Goal: Check status: Check status

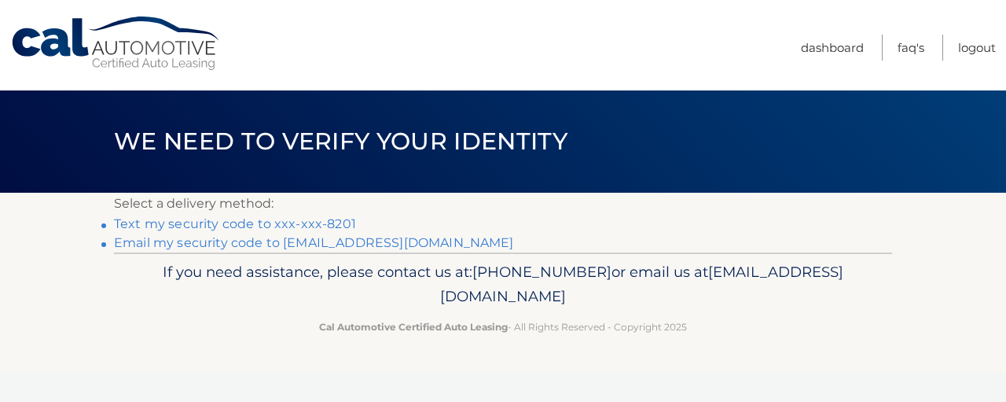
click at [356, 231] on link "Text my security code to xxx-xxx-8201" at bounding box center [235, 223] width 242 height 15
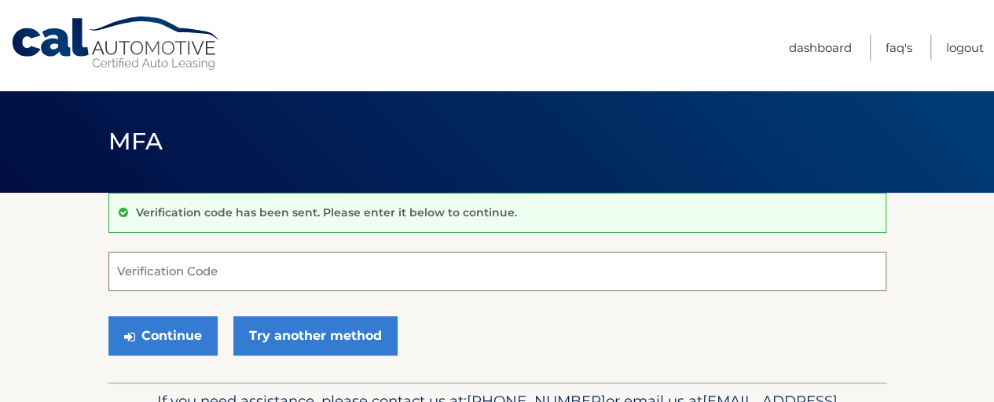
click at [198, 272] on input "Verification Code" at bounding box center [497, 271] width 778 height 39
type input "977074977074"
click at [108, 316] on button "Continue" at bounding box center [162, 335] width 109 height 39
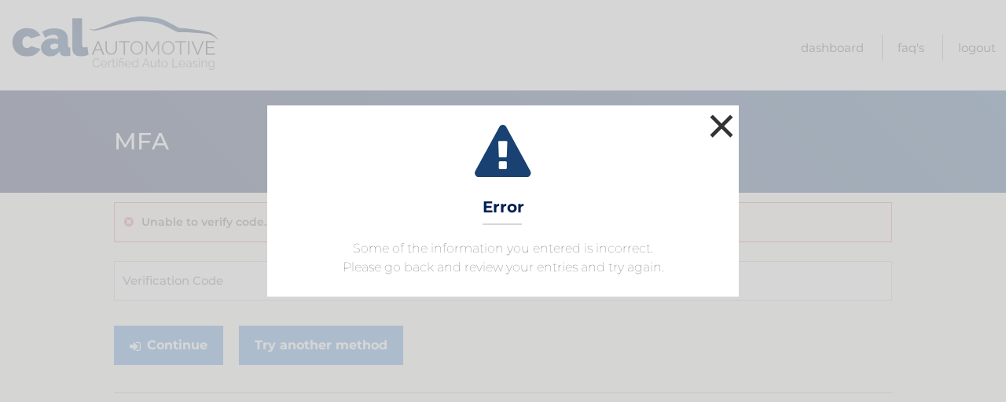
click at [724, 110] on button "×" at bounding box center [721, 125] width 31 height 31
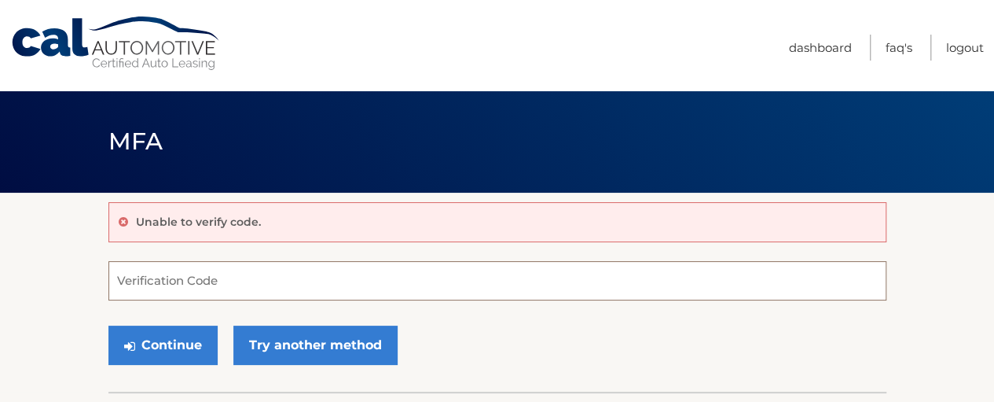
click at [226, 284] on input "Verification Code" at bounding box center [497, 280] width 778 height 39
type input "977074"
click at [108, 325] on button "Continue" at bounding box center [162, 344] width 109 height 39
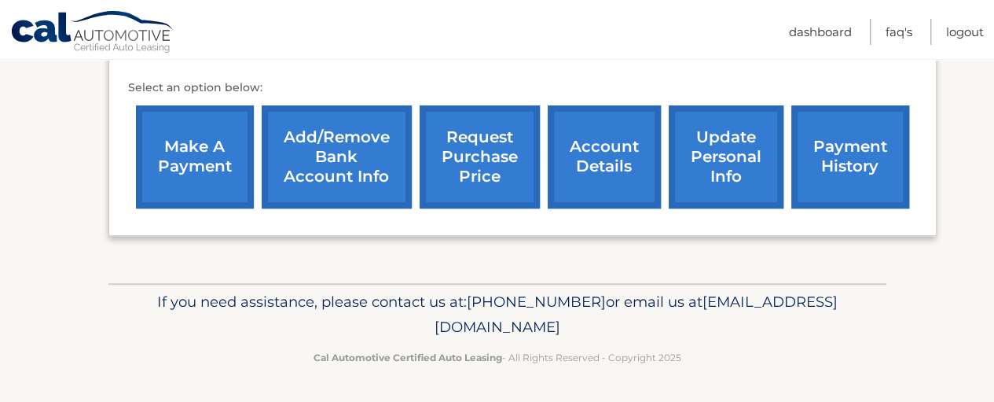
scroll to position [499, 0]
click at [876, 160] on link "payment history" at bounding box center [850, 156] width 118 height 103
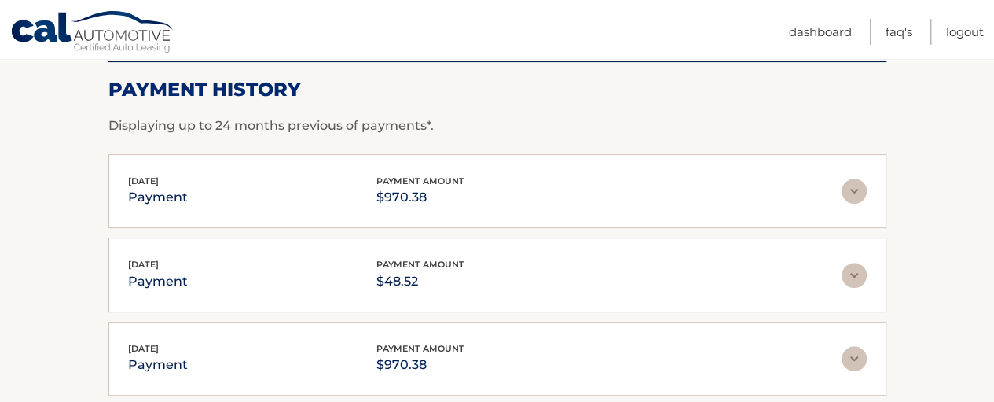
scroll to position [236, 0]
